Goal: Information Seeking & Learning: Learn about a topic

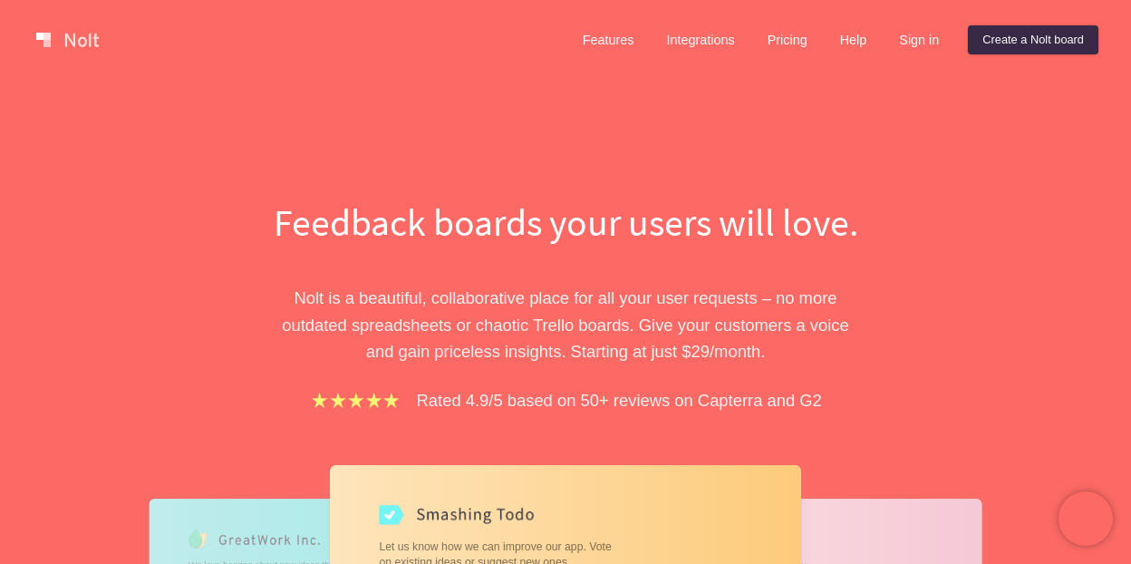
drag, startPoint x: 104, startPoint y: 45, endPoint x: 82, endPoint y: 44, distance: 22.7
click at [82, 44] on link at bounding box center [67, 39] width 77 height 29
click at [774, 41] on link "Pricing" at bounding box center [787, 39] width 69 height 29
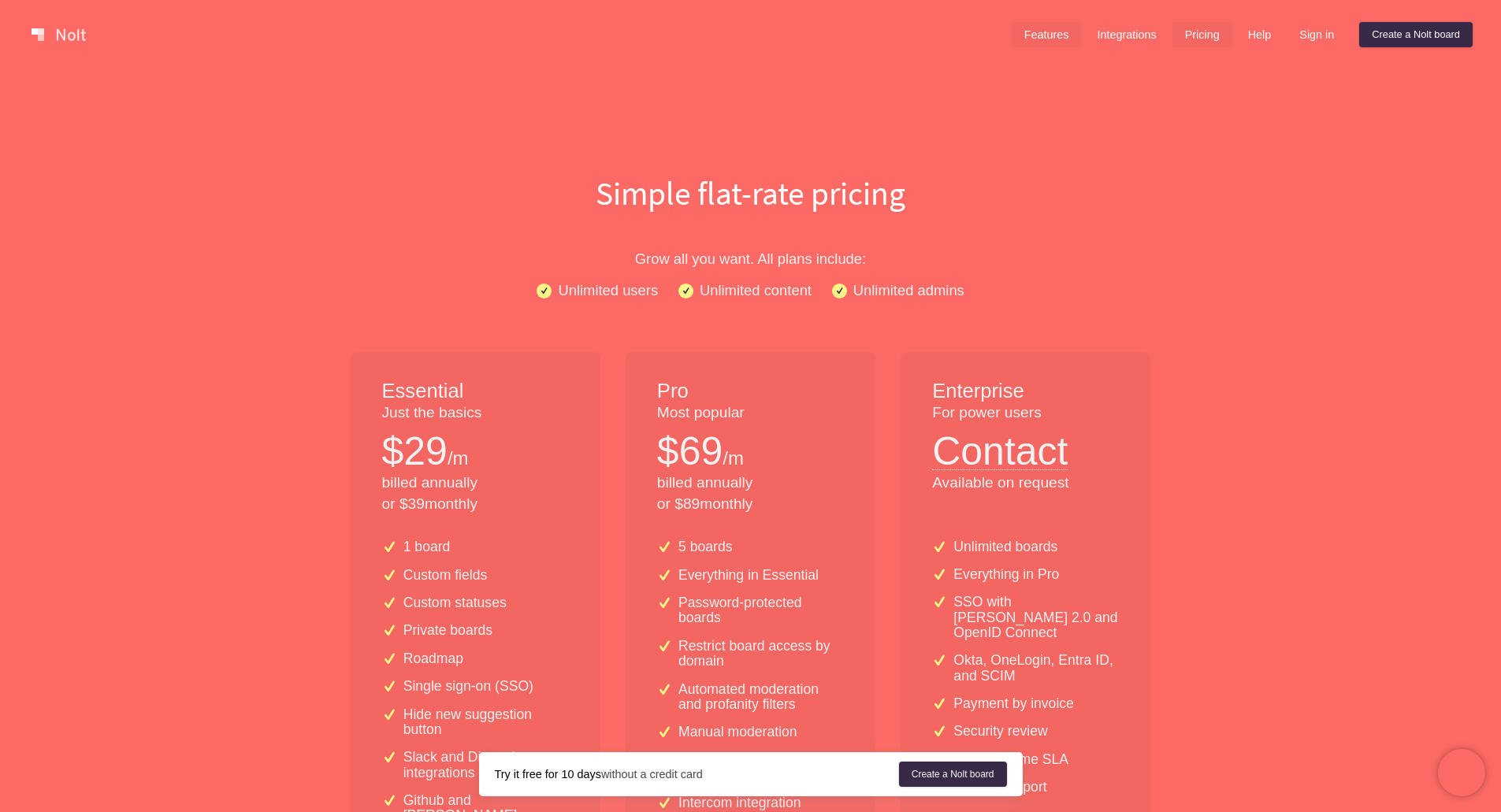
click at [983, 42] on link "Features" at bounding box center [1046, 34] width 70 height 25
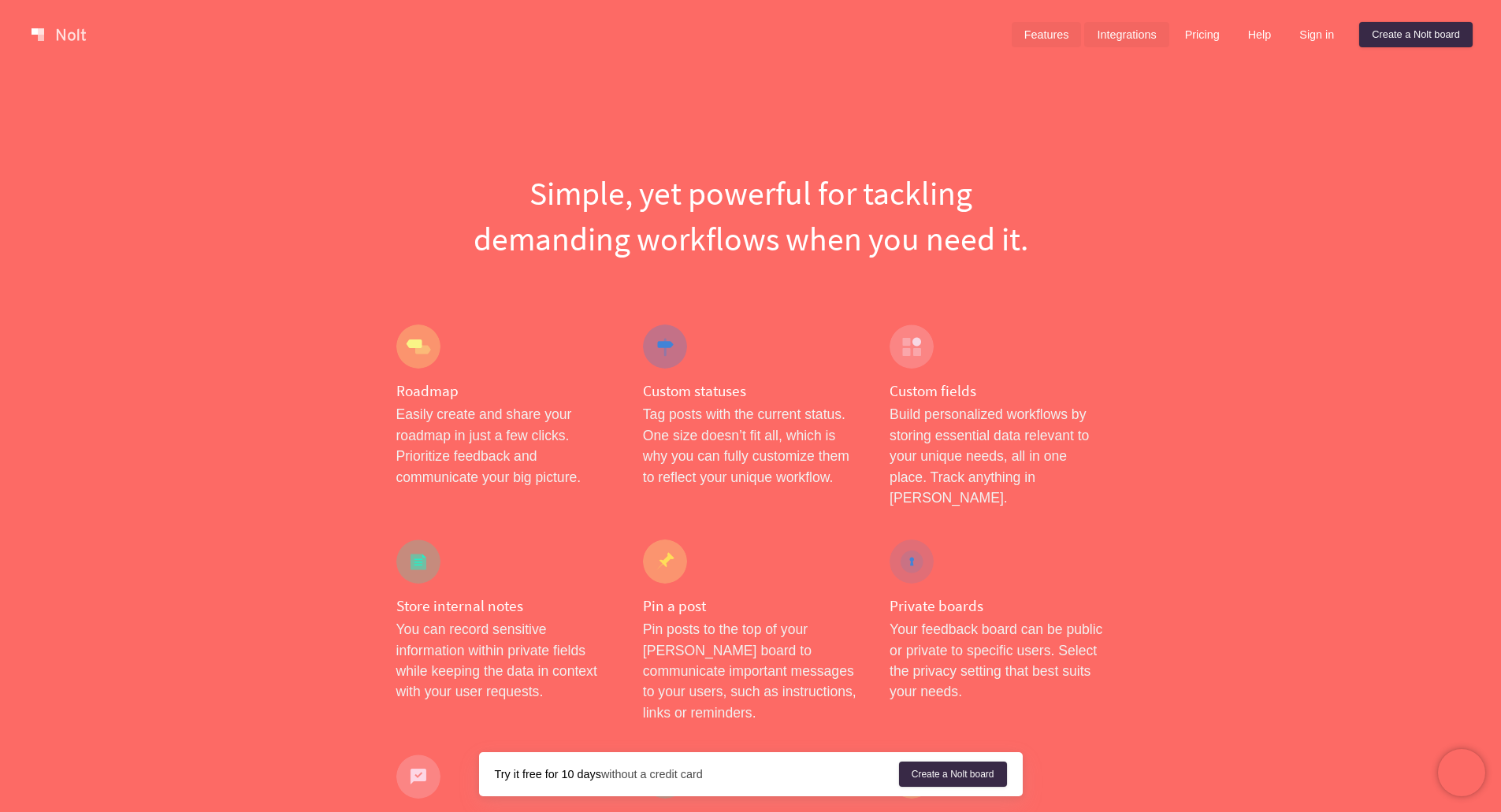
click at [983, 36] on link "Integrations" at bounding box center [1126, 34] width 84 height 25
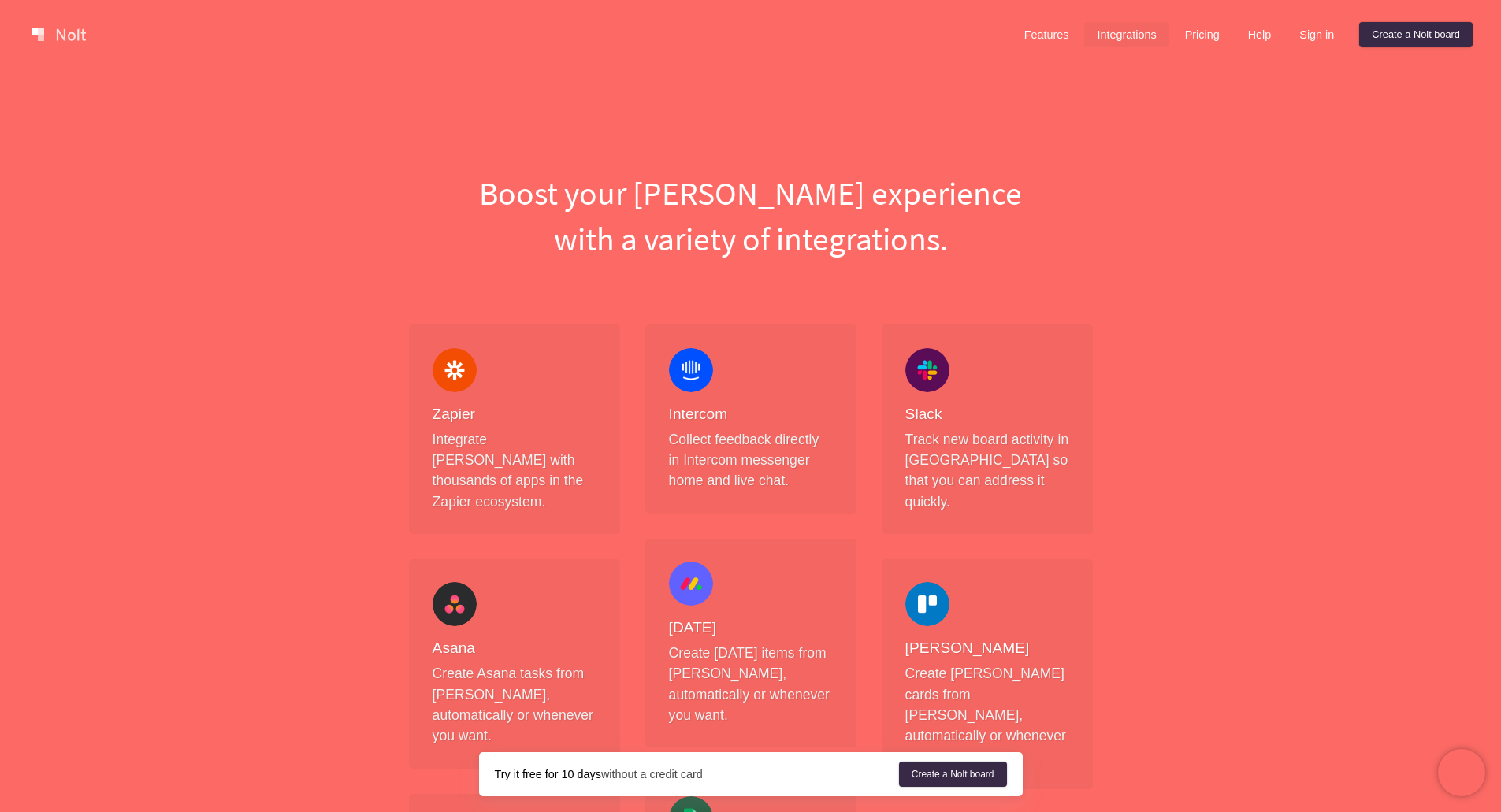
click at [983, 31] on link "Integrations" at bounding box center [1126, 34] width 84 height 25
click at [983, 34] on link "Features" at bounding box center [1046, 34] width 70 height 25
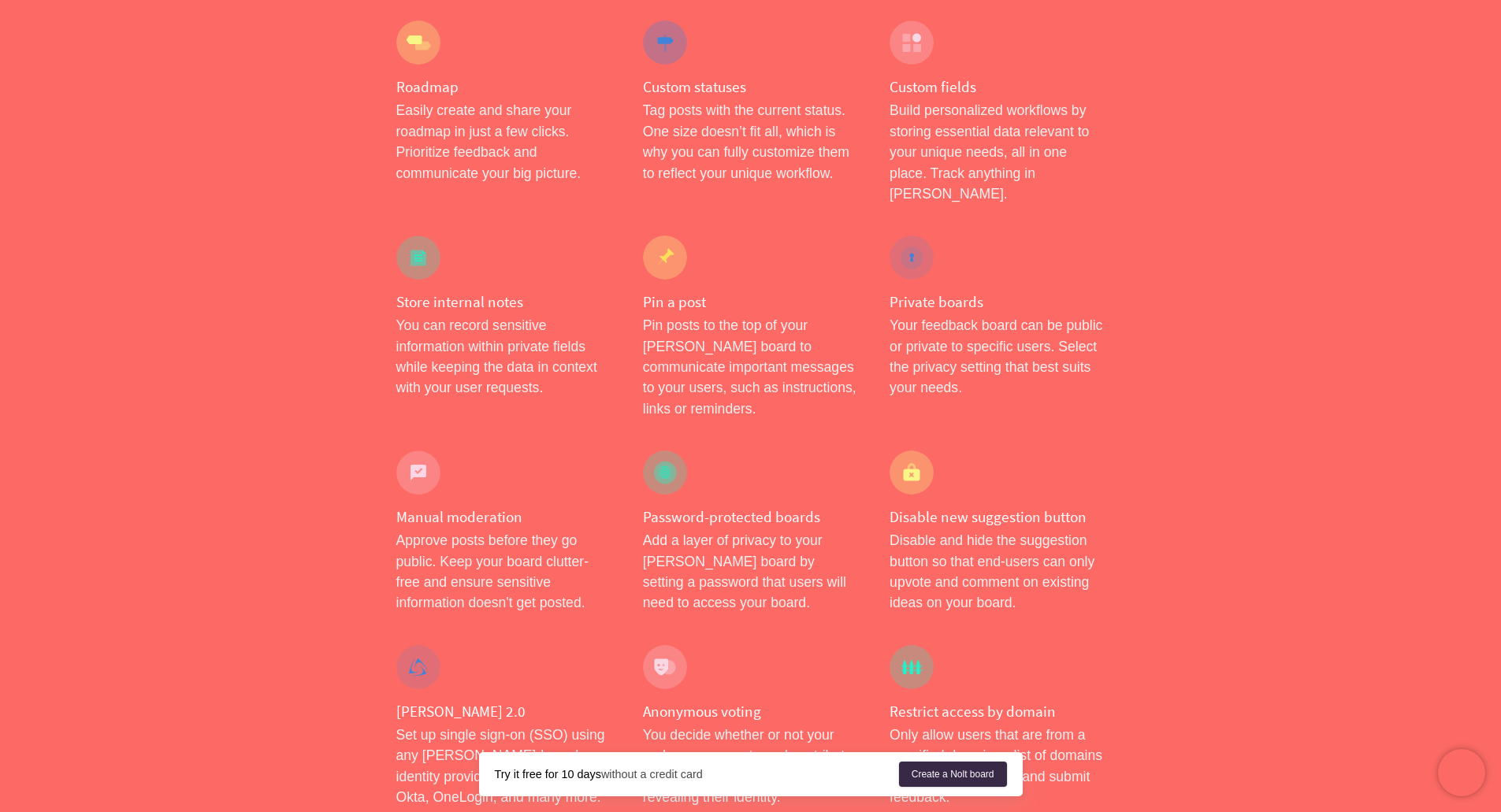
scroll to position [315, 0]
